Goal: Navigation & Orientation: Find specific page/section

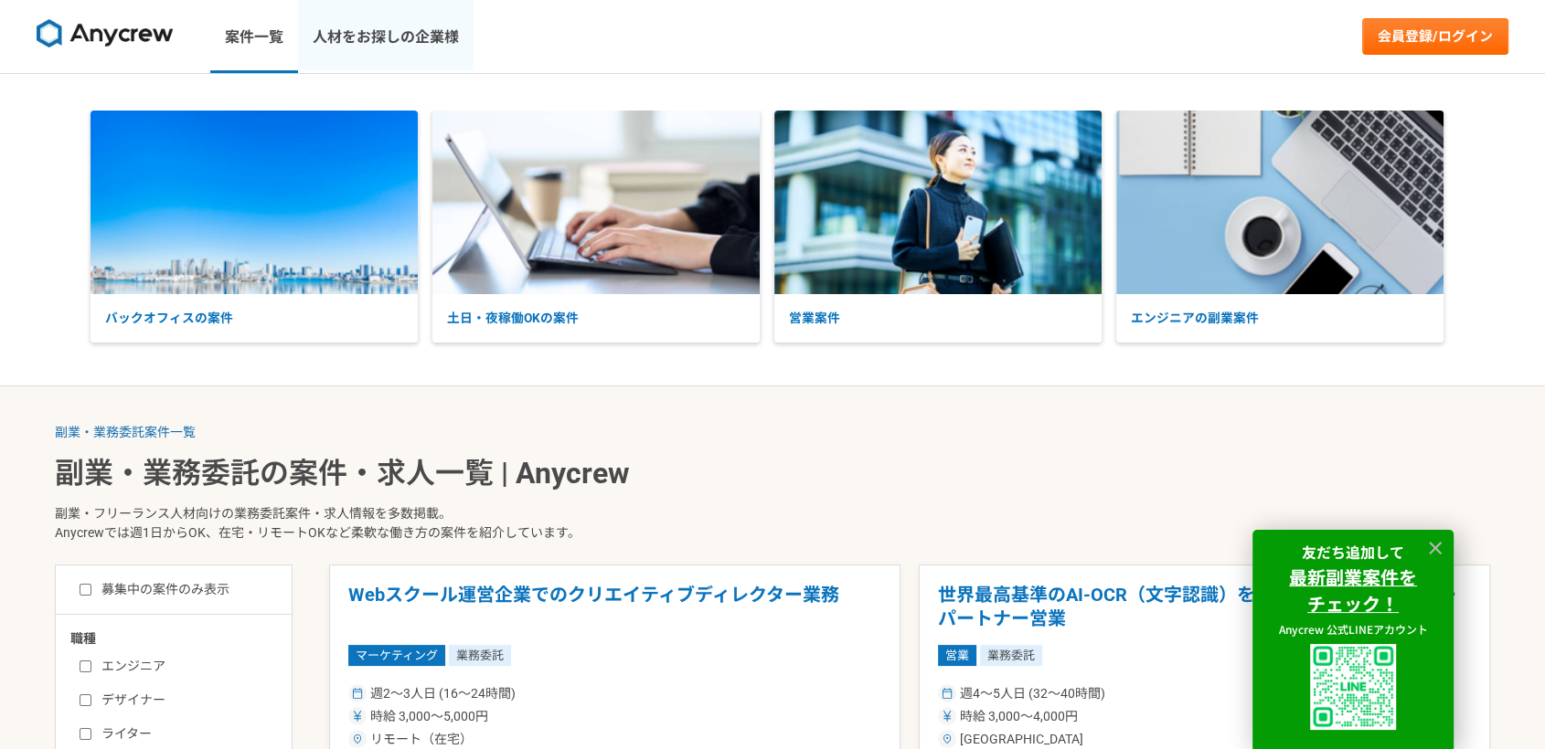
click at [440, 36] on link "人材をお探しの企業様" at bounding box center [385, 36] width 175 height 73
click at [131, 41] on img at bounding box center [105, 33] width 137 height 29
click at [131, 40] on img at bounding box center [105, 33] width 137 height 29
click at [123, 23] on img at bounding box center [105, 33] width 137 height 29
click at [122, 29] on img at bounding box center [105, 33] width 137 height 29
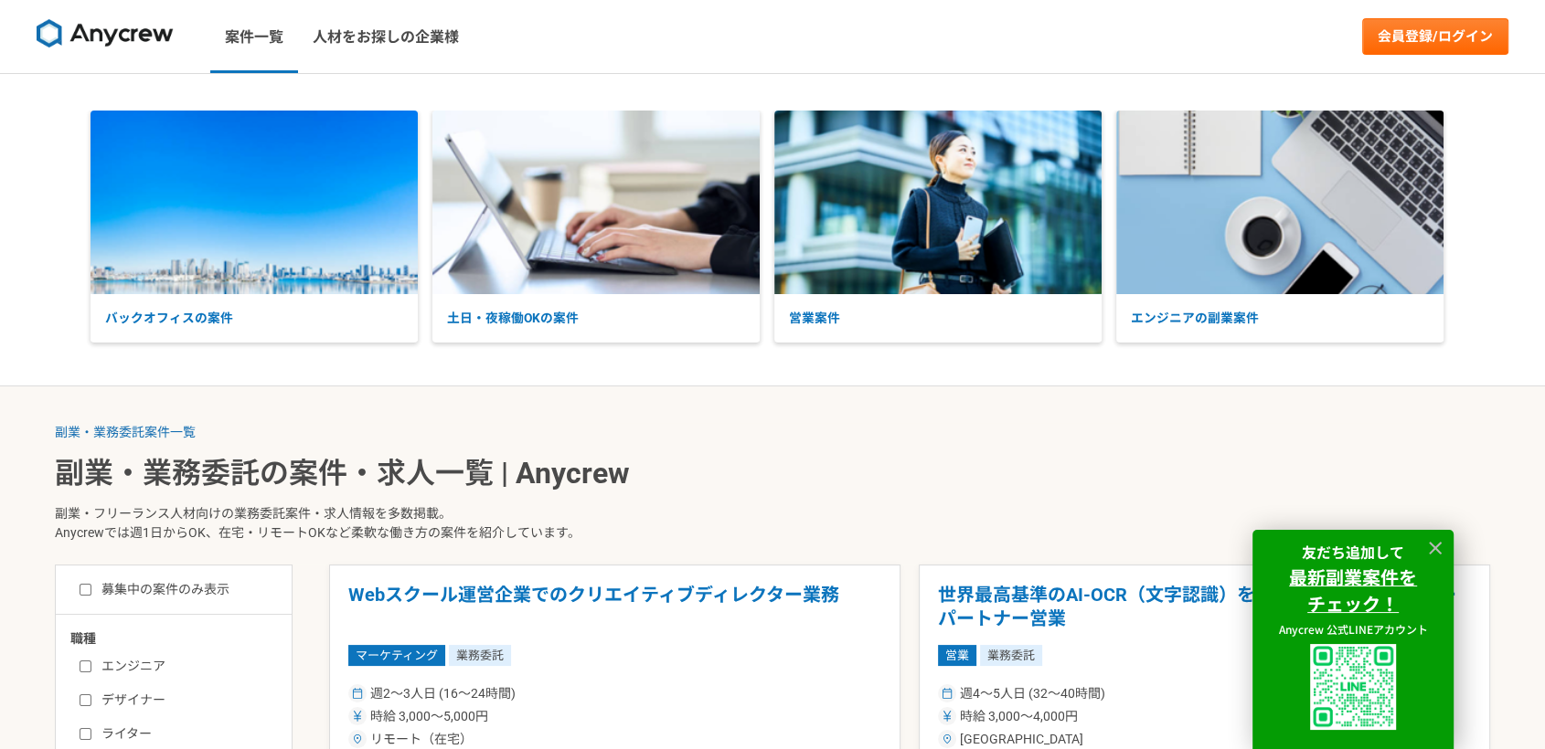
click at [102, 22] on img at bounding box center [105, 33] width 137 height 29
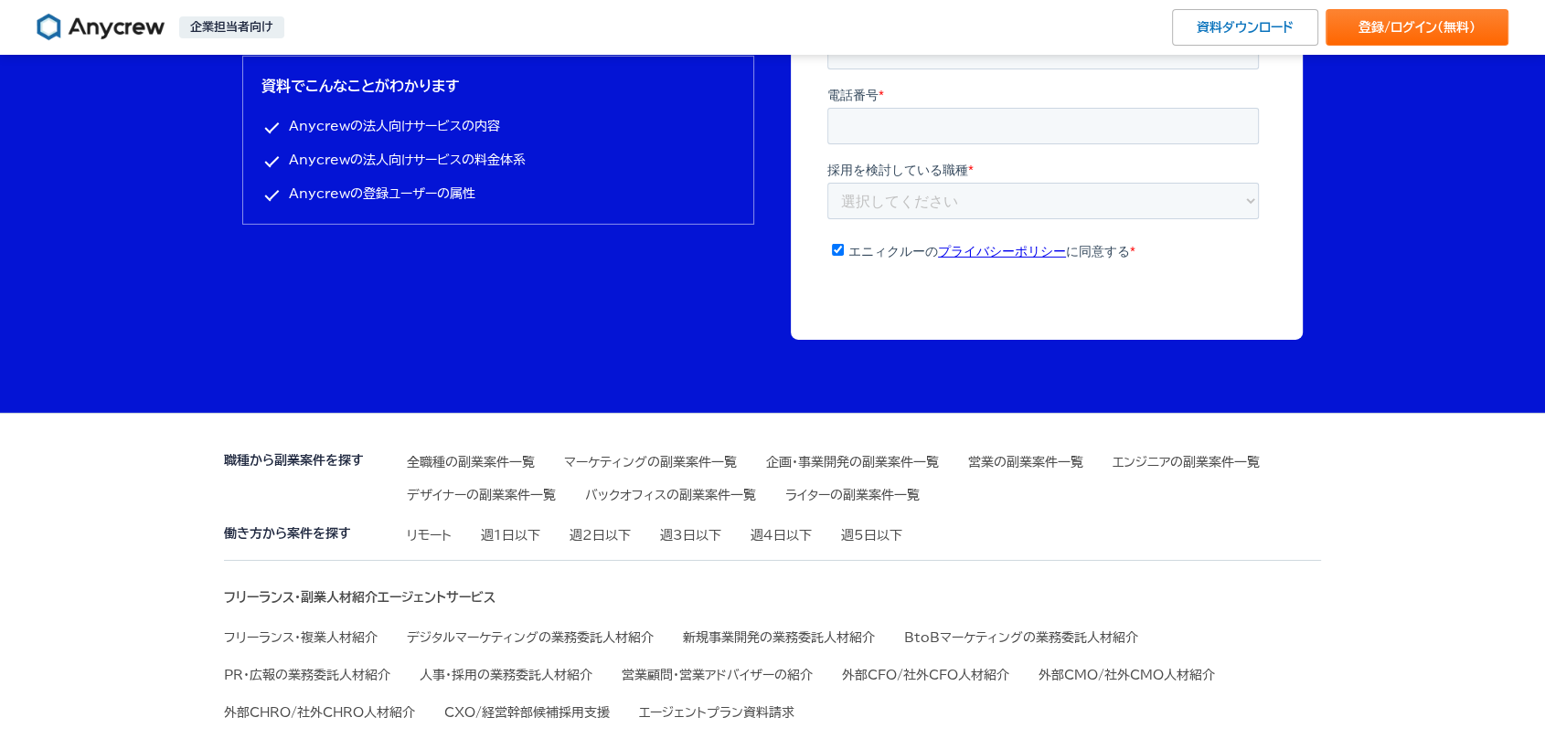
scroll to position [6194, 0]
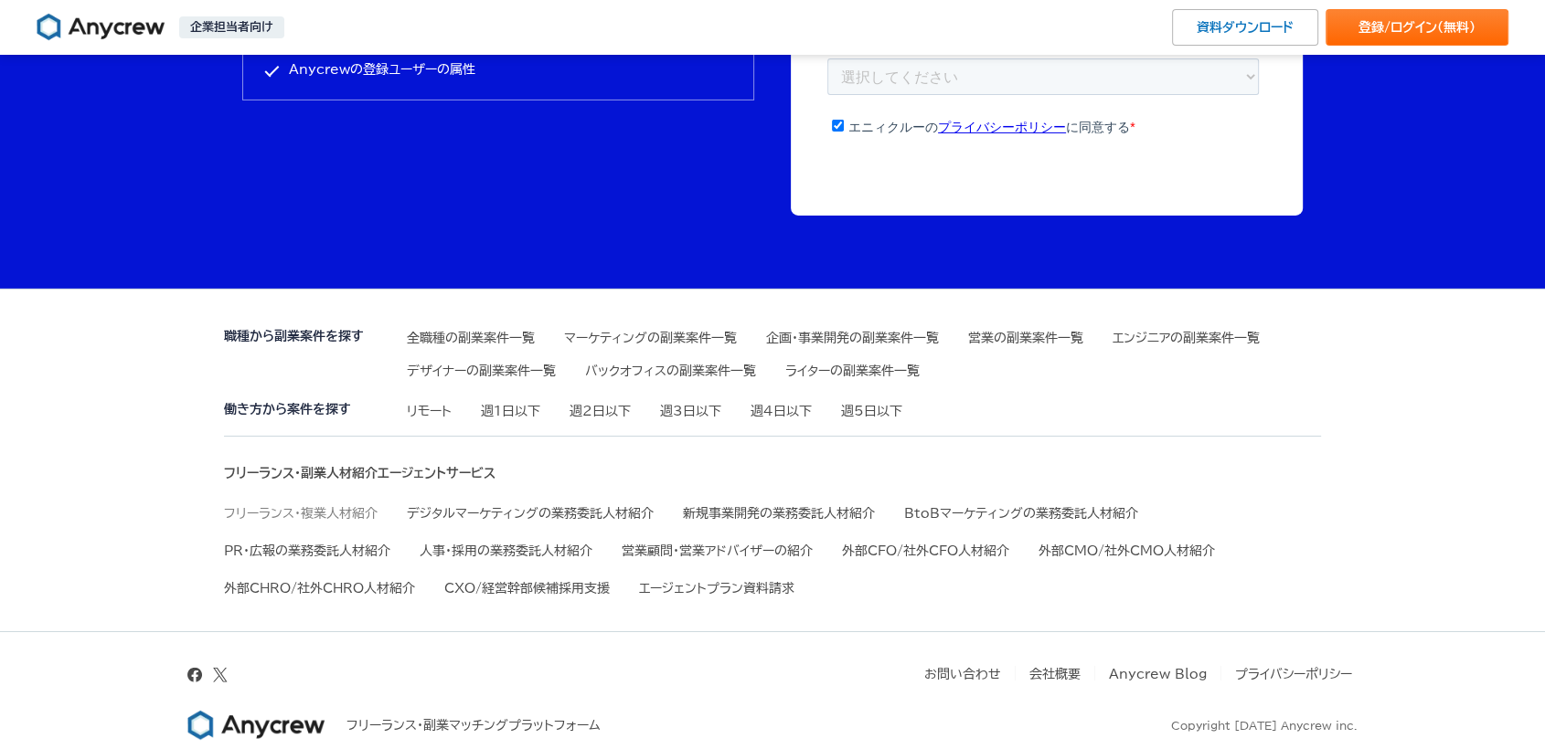
click at [353, 513] on link "フリーランス・複業人材紹介" at bounding box center [301, 513] width 154 height 13
